Goal: Task Accomplishment & Management: Manage account settings

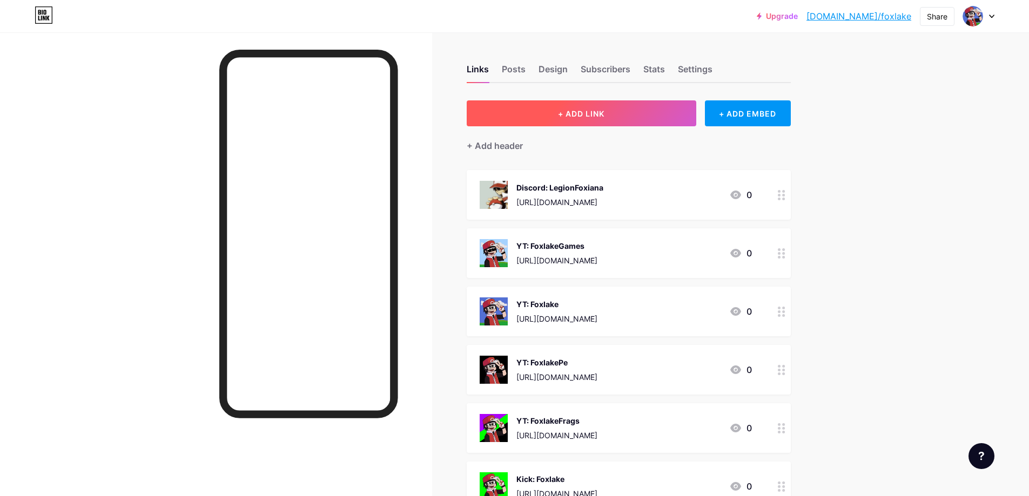
click at [622, 120] on button "+ ADD LINK" at bounding box center [581, 113] width 229 height 26
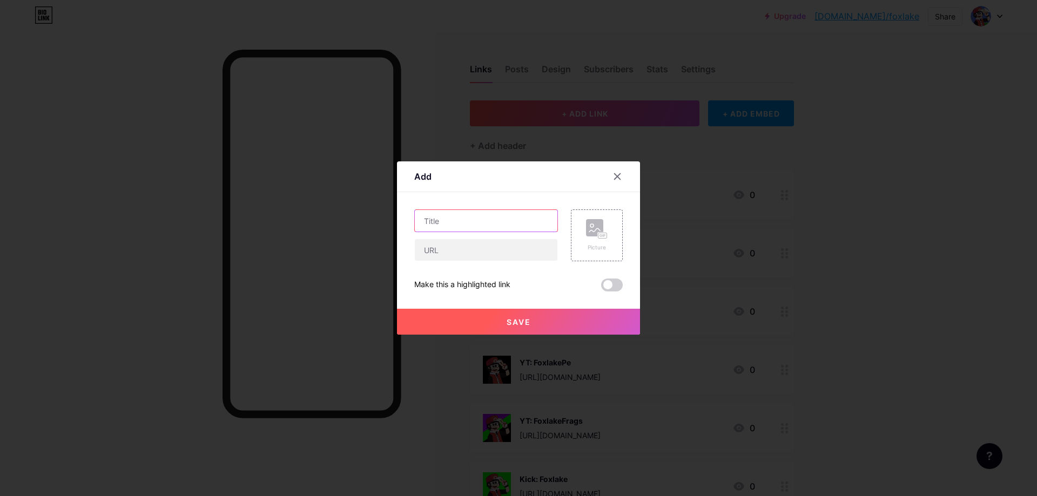
click at [485, 227] on input "text" at bounding box center [486, 221] width 143 height 22
type input "S"
click at [624, 174] on div at bounding box center [616, 176] width 19 height 19
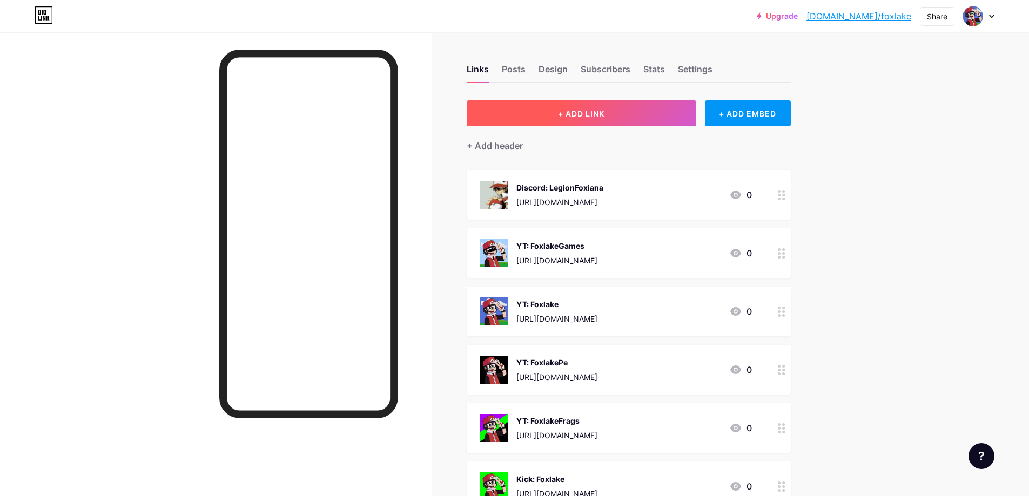
click at [584, 119] on button "+ ADD LINK" at bounding box center [581, 113] width 229 height 26
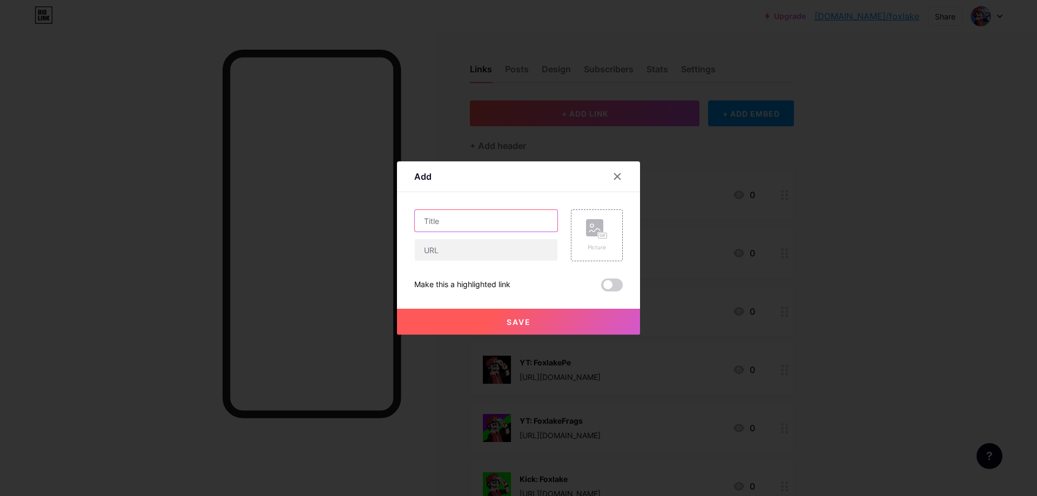
click at [508, 224] on input "text" at bounding box center [486, 221] width 143 height 22
type input "t"
type input "W"
type input "Twitter (X): Sebaslake"
click at [497, 259] on input "text" at bounding box center [486, 250] width 143 height 22
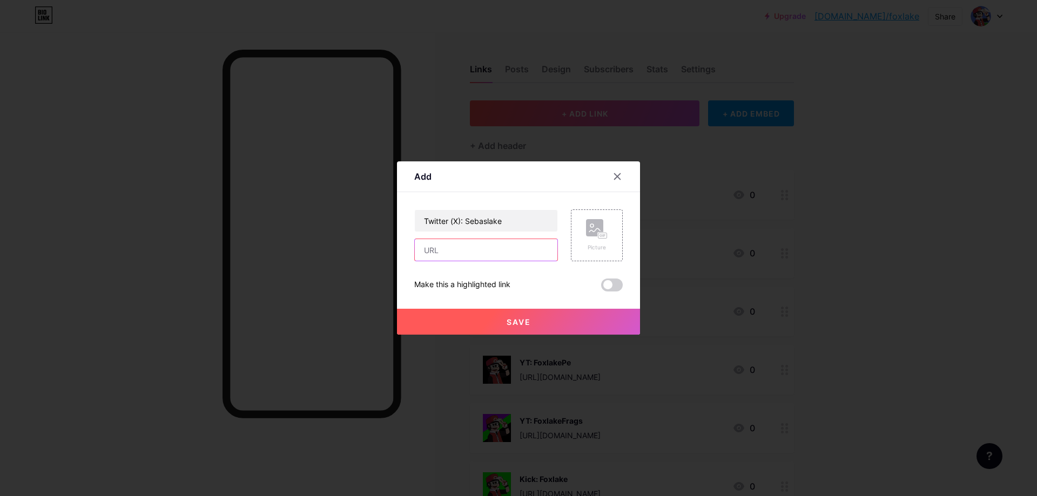
paste input "[URL][DOMAIN_NAME]"
type input "[URL][DOMAIN_NAME]"
click at [611, 288] on span at bounding box center [612, 285] width 22 height 13
click at [601, 288] on input "checkbox" at bounding box center [601, 288] width 0 height 0
click at [549, 329] on button "Save" at bounding box center [518, 322] width 243 height 26
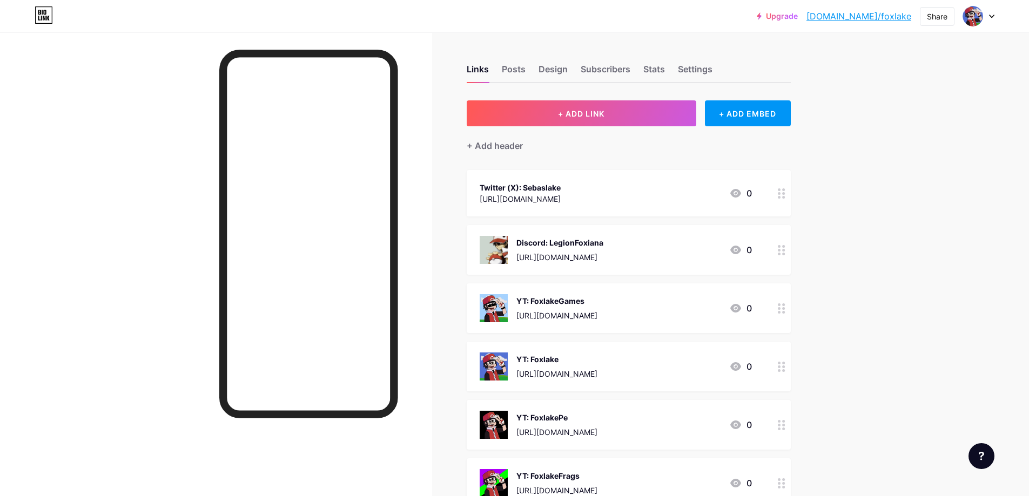
click at [781, 199] on div at bounding box center [781, 193] width 18 height 46
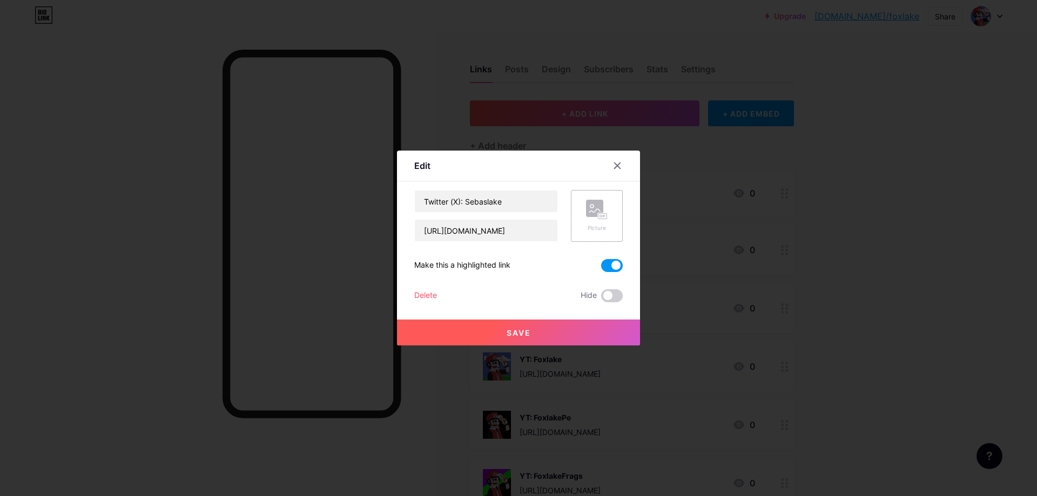
click at [595, 226] on div "Picture" at bounding box center [597, 228] width 22 height 8
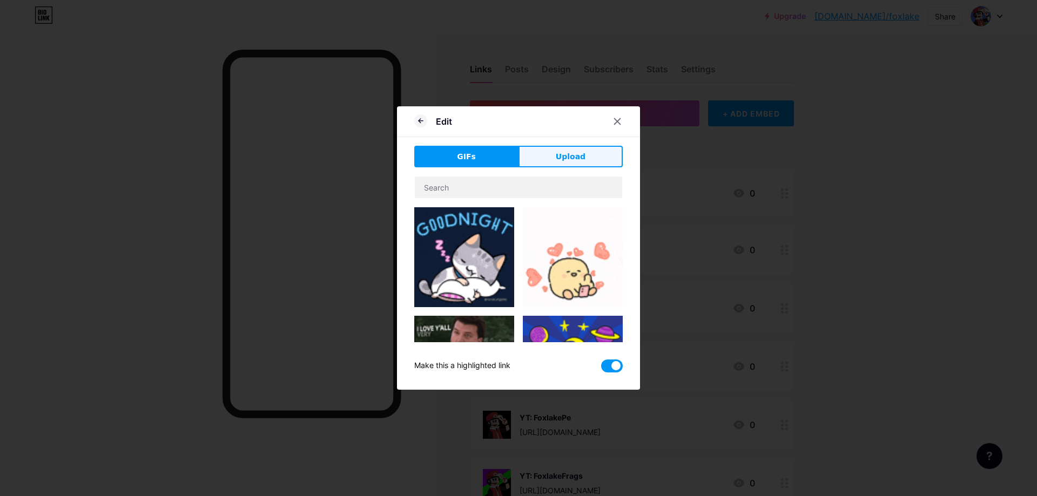
click at [560, 158] on span "Upload" at bounding box center [571, 156] width 30 height 11
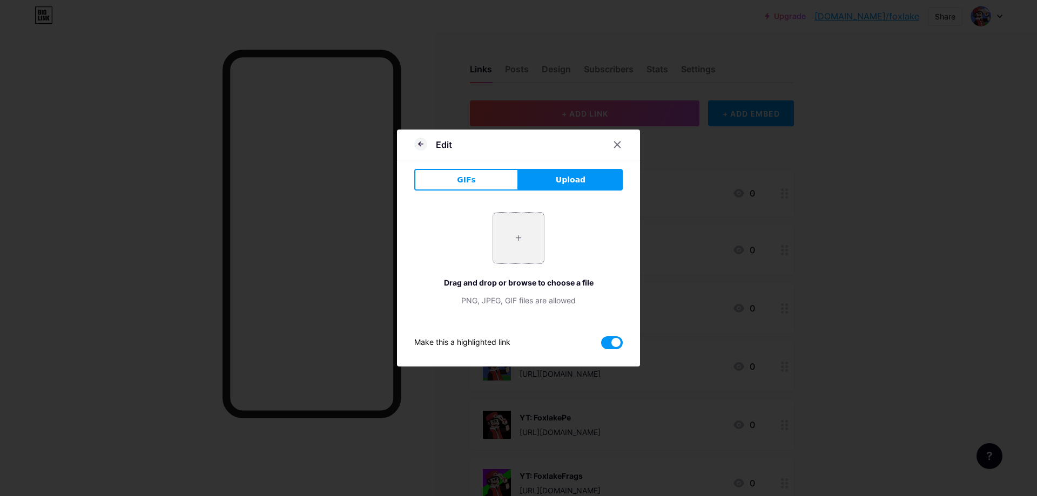
click at [503, 238] on input "file" at bounding box center [518, 238] width 51 height 51
type input "C:\fakepath\foto de perfil discord.jpg"
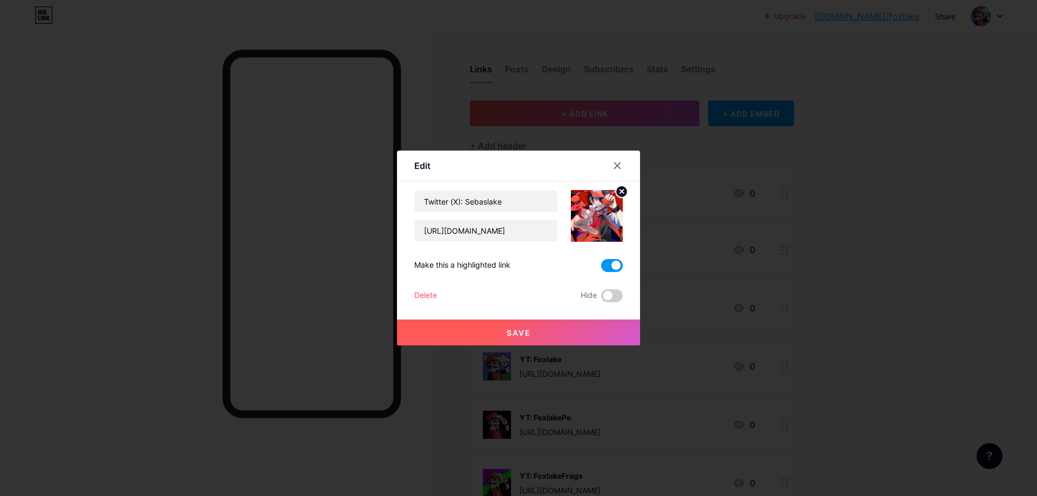
click at [531, 338] on button "Save" at bounding box center [518, 333] width 243 height 26
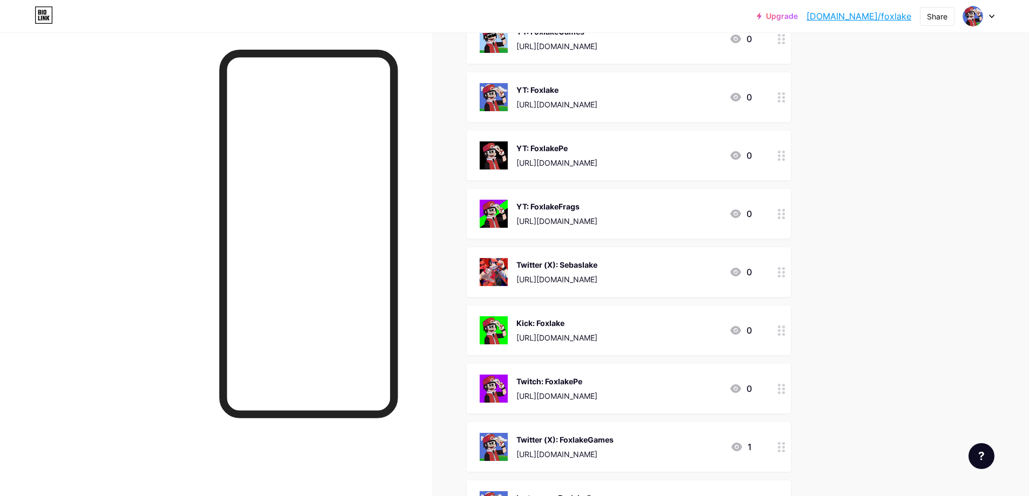
scroll to position [216, 0]
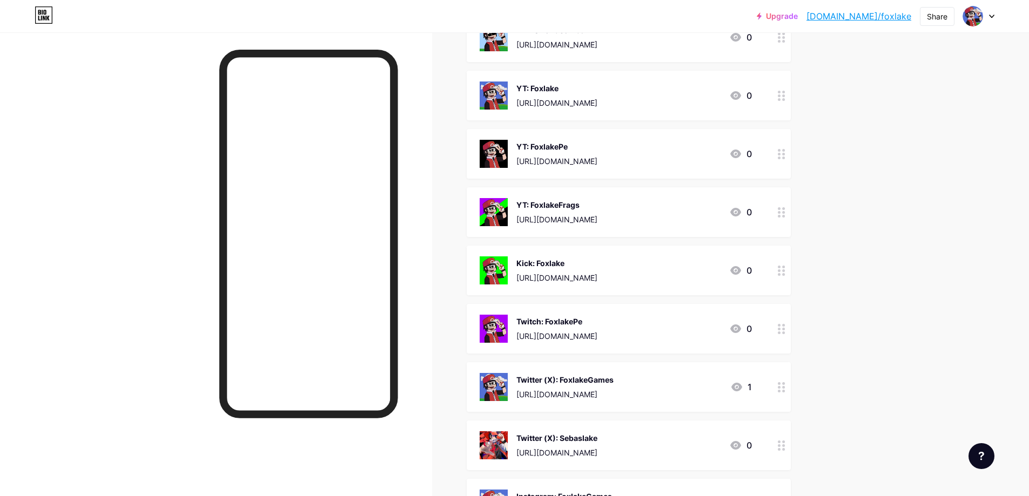
click at [860, 401] on div "Upgrade [DOMAIN_NAME]/foxlak... [DOMAIN_NAME]/foxlake Share Switch accounts Fox…" at bounding box center [514, 248] width 1029 height 929
click at [780, 388] on circle at bounding box center [779, 387] width 3 height 3
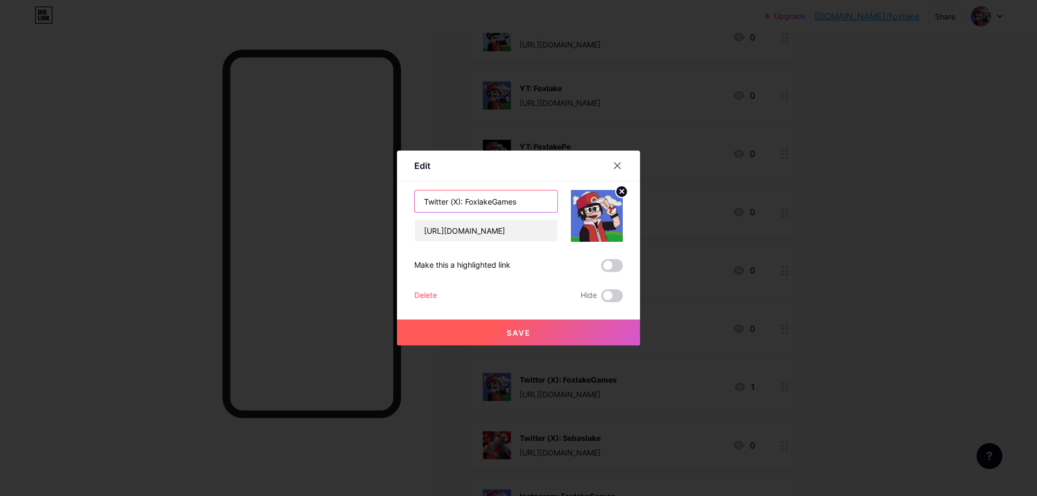
click at [530, 206] on input "Twitter (X): FoxlakeGames" at bounding box center [486, 202] width 143 height 22
type input "Twitter (X): Foxlake"
click at [555, 231] on input "[URL][DOMAIN_NAME]" at bounding box center [486, 231] width 143 height 22
type input "h"
paste input "[URL][DOMAIN_NAME]"
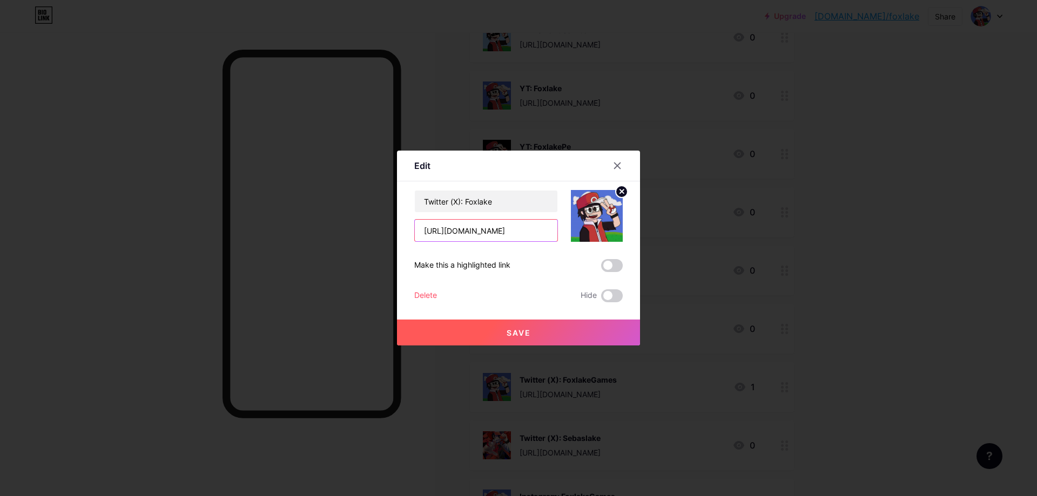
type input "[URL][DOMAIN_NAME]"
click at [545, 339] on button "Save" at bounding box center [518, 333] width 243 height 26
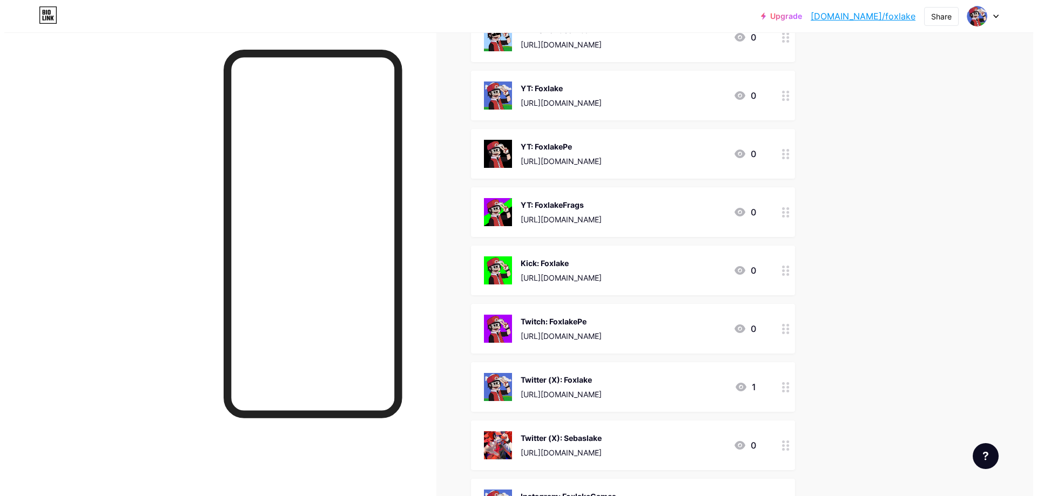
scroll to position [432, 0]
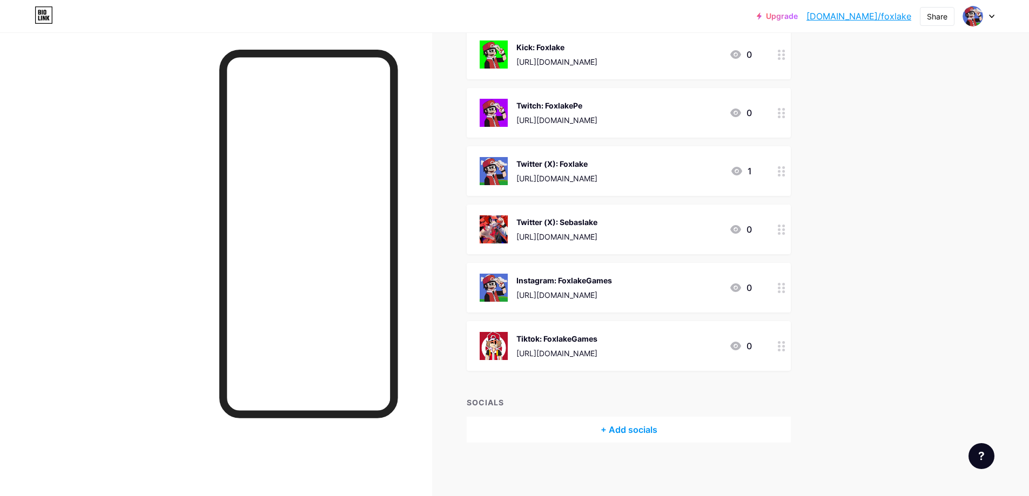
click at [612, 285] on div "Instagram: FoxlakeGames" at bounding box center [564, 280] width 96 height 11
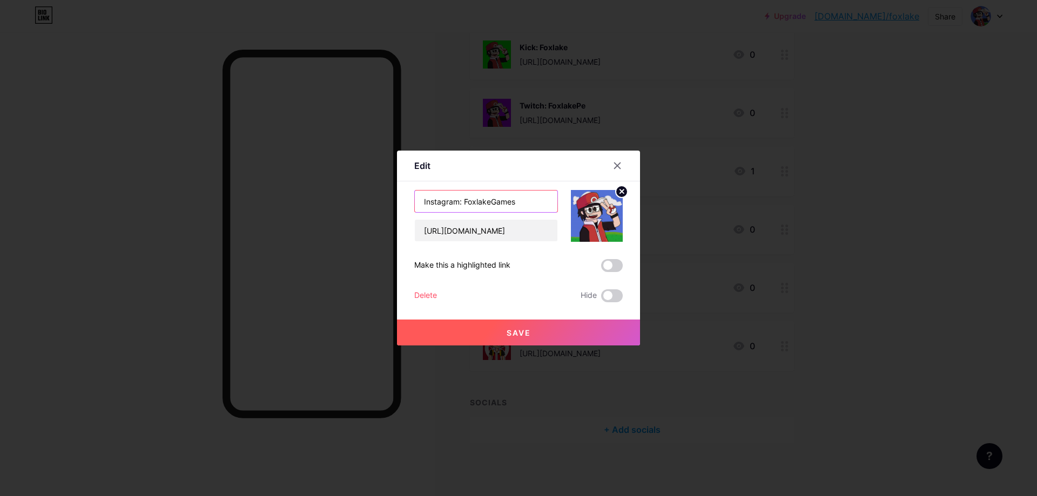
click at [527, 204] on input "Instagram: FoxlakeGames" at bounding box center [486, 202] width 143 height 22
type input "Instagram: FoxlakePe"
click at [422, 229] on input "[URL][DOMAIN_NAME]" at bounding box center [486, 231] width 143 height 22
drag, startPoint x: 422, startPoint y: 229, endPoint x: 650, endPoint y: 225, distance: 227.9
click at [650, 225] on div "Edit Content YouTube Play YouTube video without leaving your page. ADD Vimeo Pl…" at bounding box center [518, 248] width 1037 height 496
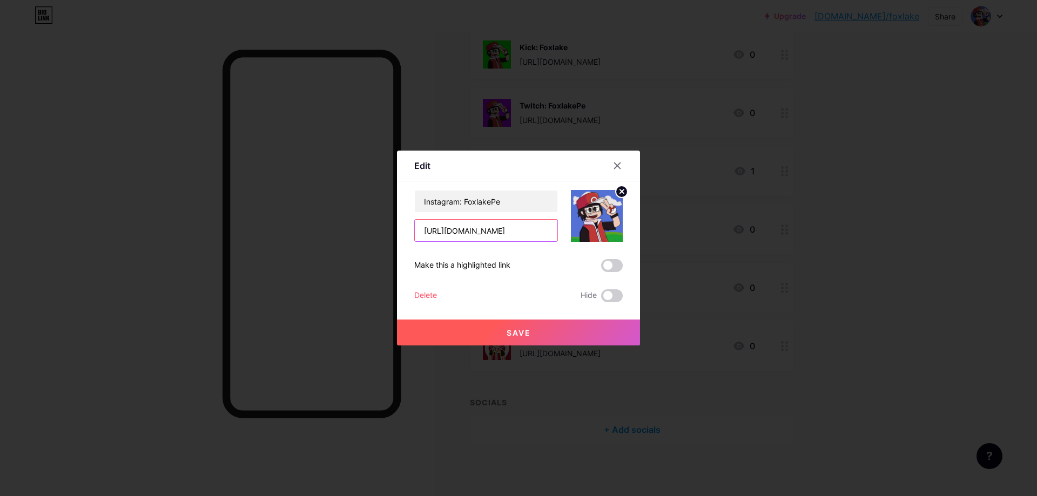
paste input "pe"
type input "[URL][DOMAIN_NAME]"
click at [571, 335] on button "Save" at bounding box center [518, 333] width 243 height 26
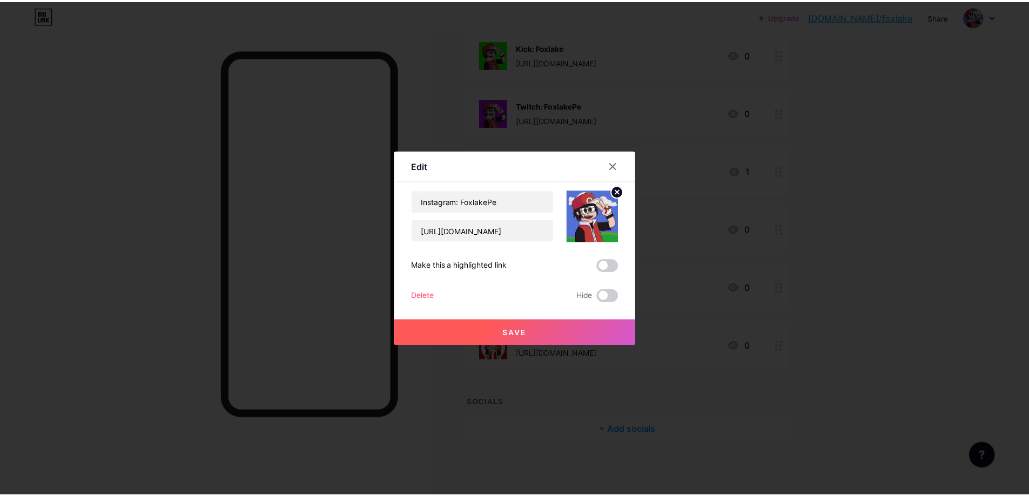
scroll to position [0, 0]
